Goal: Navigation & Orientation: Go to known website

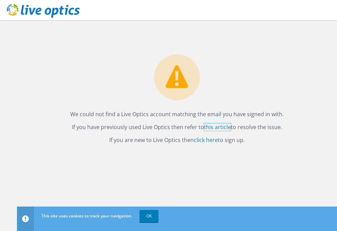
click at [218, 127] on link "this article" at bounding box center [217, 126] width 27 height 7
click at [151, 218] on link "OK" at bounding box center [149, 217] width 19 height 12
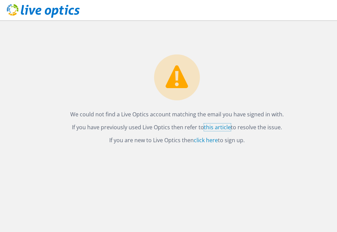
click at [220, 126] on link "this article" at bounding box center [217, 126] width 27 height 7
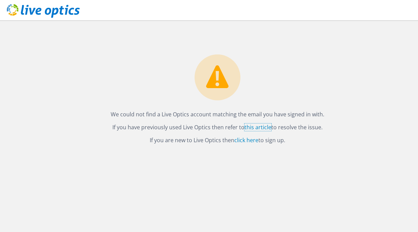
click at [266, 127] on link "this article" at bounding box center [258, 126] width 27 height 7
click at [53, 16] on icon at bounding box center [43, 11] width 73 height 14
